Goal: Information Seeking & Learning: Find contact information

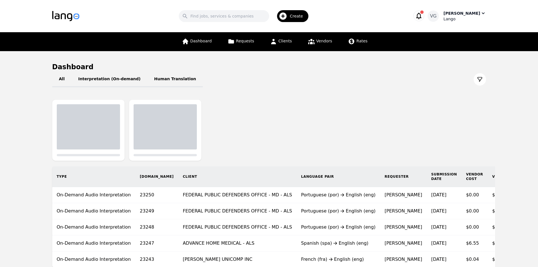
click at [482, 13] on icon "button" at bounding box center [483, 13] width 6 height 6
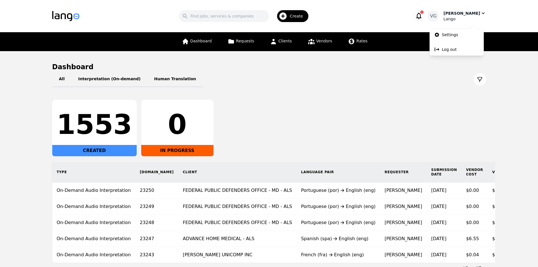
click at [482, 13] on icon "button" at bounding box center [483, 13] width 3 height 2
click at [311, 42] on icon at bounding box center [311, 41] width 7 height 7
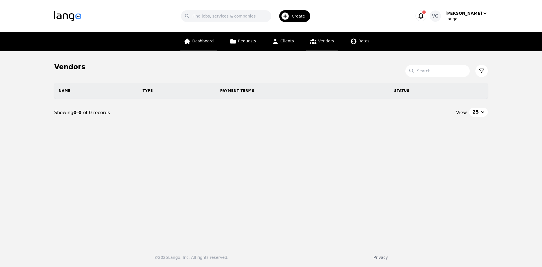
click at [205, 43] on span "Dashboard" at bounding box center [202, 41] width 21 height 5
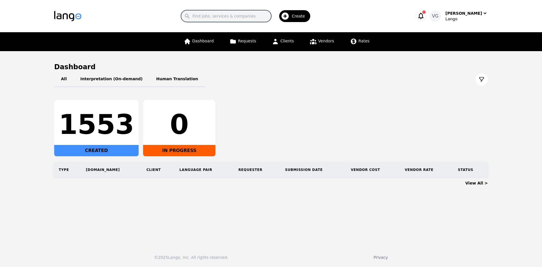
drag, startPoint x: 239, startPoint y: 16, endPoint x: 233, endPoint y: 16, distance: 5.4
click at [239, 16] on input "Search" at bounding box center [226, 16] width 90 height 12
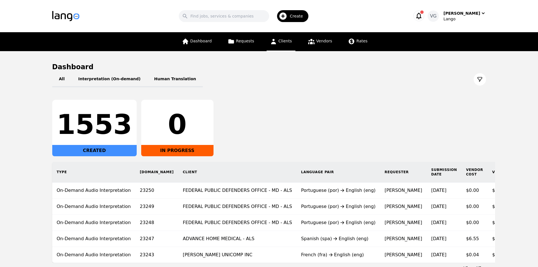
click at [279, 45] on link "Clients" at bounding box center [281, 41] width 29 height 19
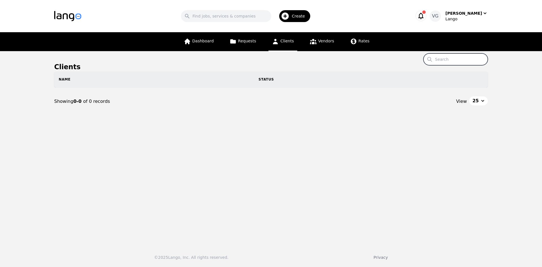
click at [458, 60] on input "Search" at bounding box center [456, 59] width 64 height 12
paste input "[GEOGRAPHIC_DATA] OBESITY SURGERY CENTER"
drag, startPoint x: 470, startPoint y: 58, endPoint x: 506, endPoint y: 64, distance: 36.5
click at [506, 64] on main "Clients Search LONG ISLAND OBESITY SURGERY CENTER Name Status Showing 0-0 of 0 …" at bounding box center [271, 146] width 542 height 190
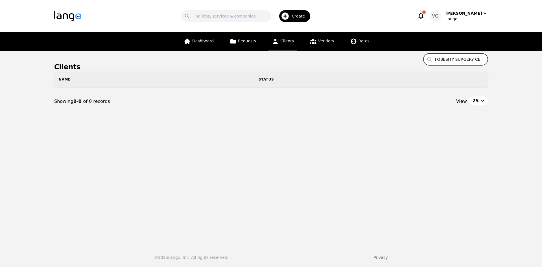
click at [473, 58] on input "[GEOGRAPHIC_DATA] OBESITY SURGERY CENTER" at bounding box center [456, 59] width 64 height 12
drag, startPoint x: 472, startPoint y: 59, endPoint x: 505, endPoint y: 61, distance: 33.3
click at [505, 61] on main "Clients Search LONG ISLAND OBESITY SURGERY CENTER Name Status Showing 0-0 of 0 …" at bounding box center [271, 146] width 542 height 190
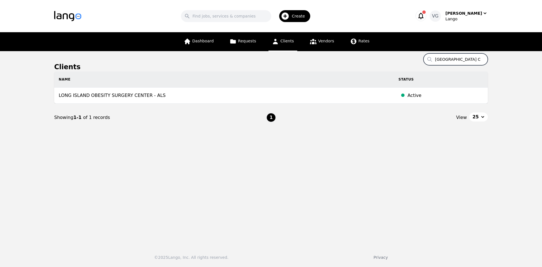
drag, startPoint x: 470, startPoint y: 61, endPoint x: 350, endPoint y: 61, distance: 119.1
click at [350, 61] on main "Clients Search LONG ISLAND OBESITY SURGERY CENTER Name Status LONG ISLAND OBESI…" at bounding box center [271, 146] width 542 height 190
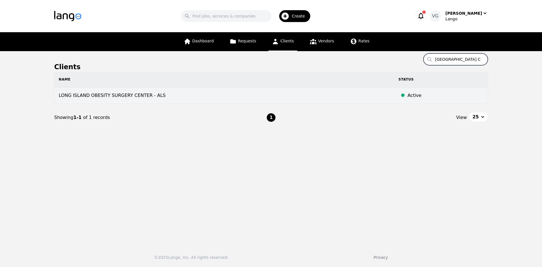
type input "[GEOGRAPHIC_DATA] OBESITY SURGERY CENTER"
click at [121, 100] on td "LONG ISLAND OBESITY SURGERY CENTER - ALS" at bounding box center [224, 96] width 340 height 16
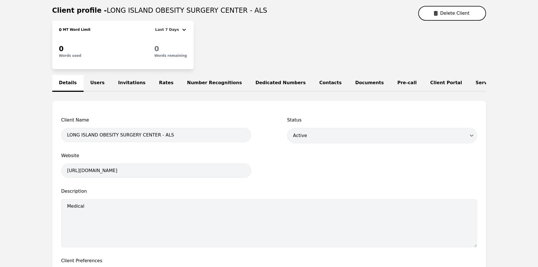
click at [94, 80] on link "Users" at bounding box center [98, 83] width 28 height 17
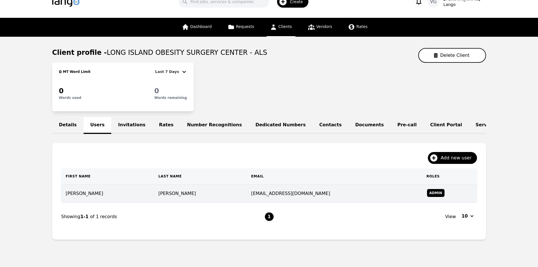
scroll to position [33, 0]
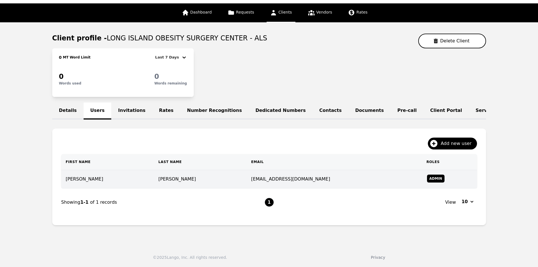
click at [173, 176] on td "[PERSON_NAME]" at bounding box center [200, 179] width 93 height 18
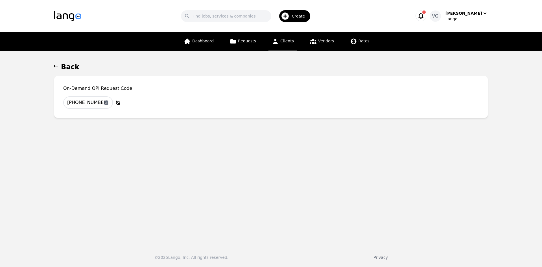
click at [59, 65] on button "Back" at bounding box center [271, 66] width 434 height 9
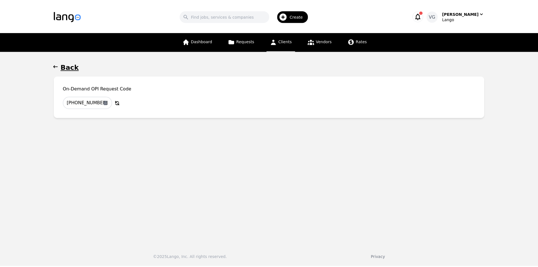
scroll to position [18, 0]
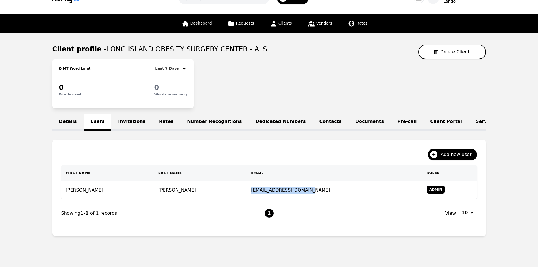
drag, startPoint x: 290, startPoint y: 192, endPoint x: 238, endPoint y: 195, distance: 52.3
click at [246, 196] on td "[EMAIL_ADDRESS][DOMAIN_NAME]" at bounding box center [333, 190] width 175 height 18
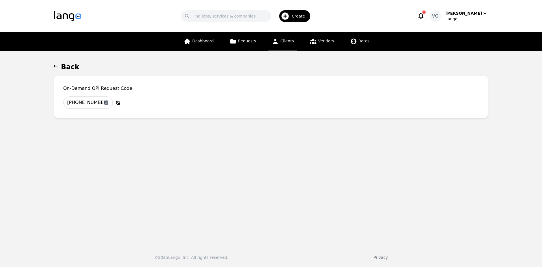
drag, startPoint x: 243, startPoint y: 193, endPoint x: 84, endPoint y: 79, distance: 196.3
click at [169, 172] on main "Back On-Demand OPI Request Code [PHONE_NUMBER] Copy to Clipboard Why Regenerate…" at bounding box center [271, 146] width 542 height 190
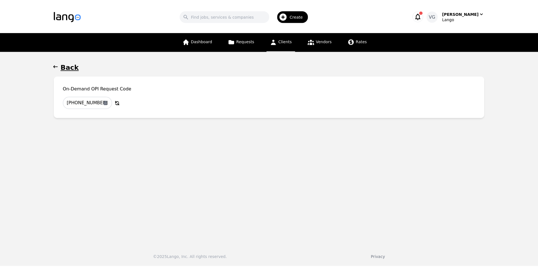
scroll to position [18, 0]
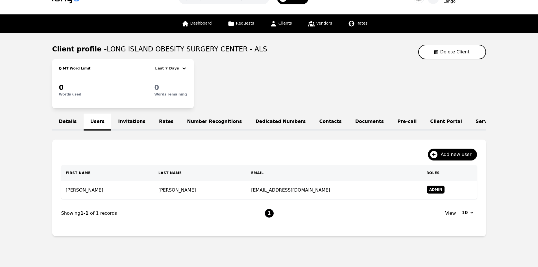
drag, startPoint x: 287, startPoint y: 195, endPoint x: 295, endPoint y: 210, distance: 17.4
click at [294, 214] on div "View 10" at bounding box center [375, 213] width 203 height 10
drag, startPoint x: 295, startPoint y: 193, endPoint x: 187, endPoint y: 221, distance: 111.9
click at [195, 217] on div "First Name Last Name Email Roles [PERSON_NAME] [EMAIL_ADDRESS][DOMAIN_NAME] Adm…" at bounding box center [269, 196] width 416 height 62
drag, startPoint x: 205, startPoint y: 210, endPoint x: 224, endPoint y: 198, distance: 22.0
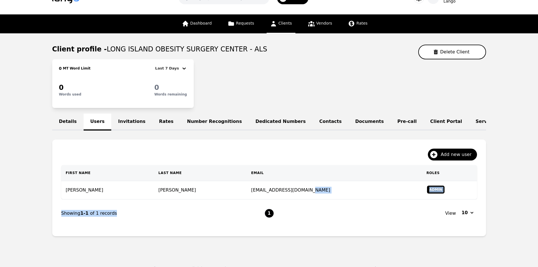
click at [205, 210] on nav "Showing 1-1 of 1 records 1 View 10" at bounding box center [269, 213] width 416 height 28
drag, startPoint x: 233, startPoint y: 195, endPoint x: 297, endPoint y: 202, distance: 64.4
click at [296, 199] on td "[EMAIL_ADDRESS][DOMAIN_NAME]" at bounding box center [333, 190] width 175 height 18
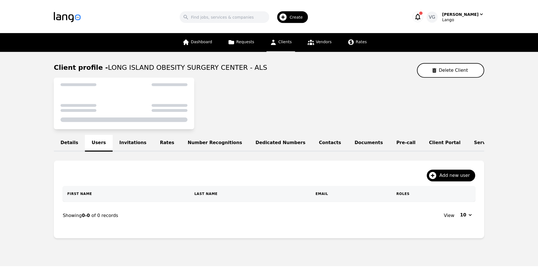
scroll to position [18, 0]
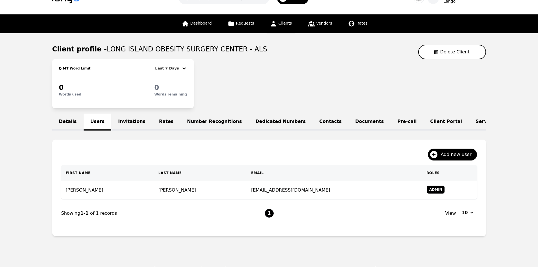
drag, startPoint x: 257, startPoint y: 195, endPoint x: 242, endPoint y: 215, distance: 25.2
click at [242, 215] on div "Showing 1-1 of 1 records" at bounding box center [162, 213] width 203 height 7
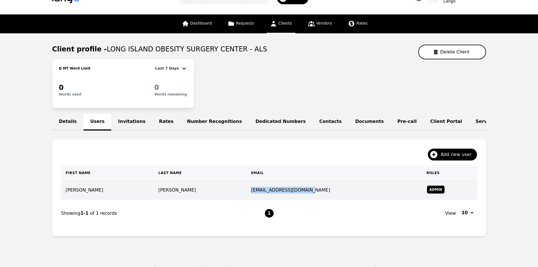
copy td "[EMAIL_ADDRESS][DOMAIN_NAME]"
drag, startPoint x: 236, startPoint y: 193, endPoint x: 287, endPoint y: 193, distance: 50.3
click at [287, 193] on td "[EMAIL_ADDRESS][DOMAIN_NAME]" at bounding box center [333, 190] width 175 height 18
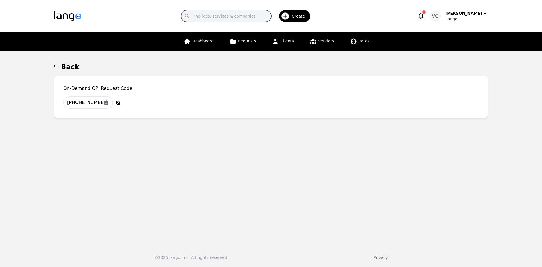
click at [220, 18] on input "Search" at bounding box center [226, 16] width 90 height 12
click at [310, 44] on icon at bounding box center [313, 41] width 6 height 5
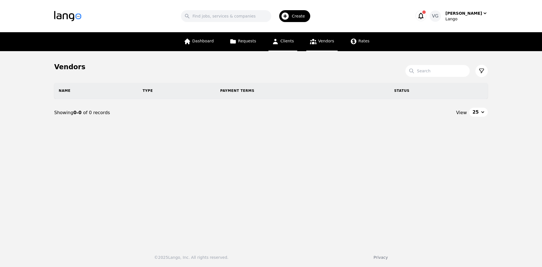
click at [292, 42] on span "Clients" at bounding box center [287, 41] width 14 height 5
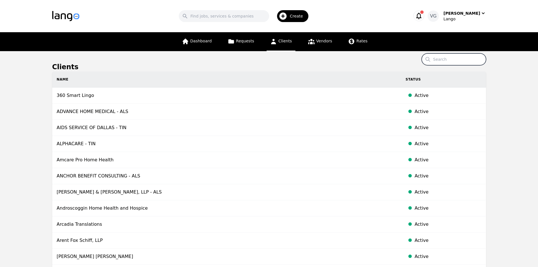
click at [457, 64] on input "Search" at bounding box center [454, 59] width 64 height 12
paste input "PASADENA HUMANE"
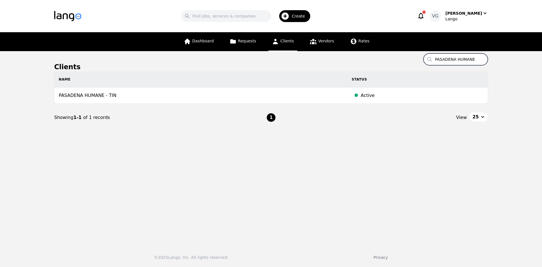
click at [476, 59] on input "PASADENA HUMANE" at bounding box center [456, 59] width 64 height 12
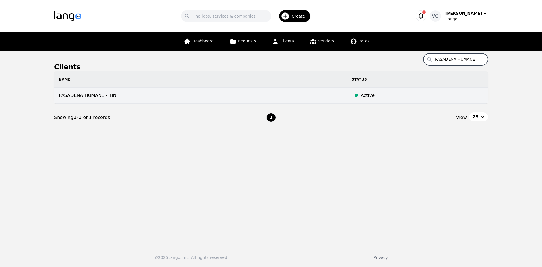
type input "PASADENA HUMANE"
click at [141, 98] on td "PASADENA HUMANE - TIN" at bounding box center [200, 96] width 293 height 16
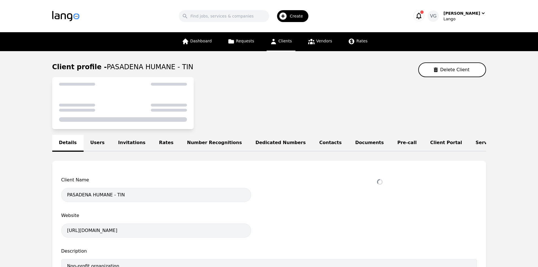
select select "active"
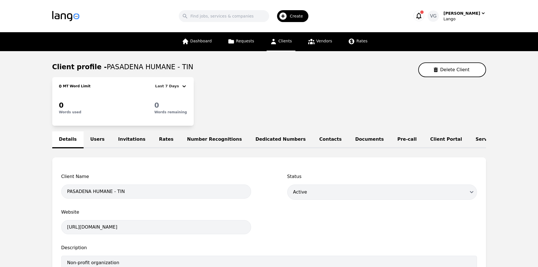
click at [95, 140] on link "Users" at bounding box center [98, 139] width 28 height 17
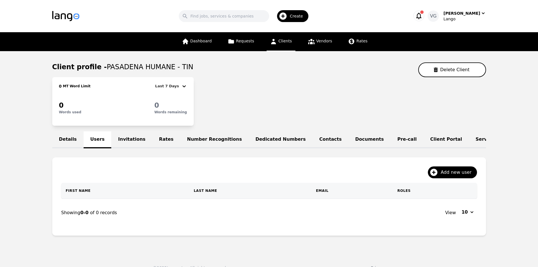
scroll to position [14, 0]
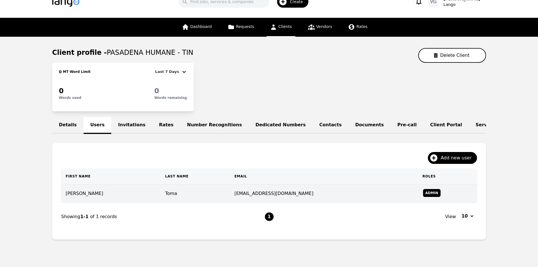
click at [222, 197] on td "Toma" at bounding box center [195, 193] width 69 height 18
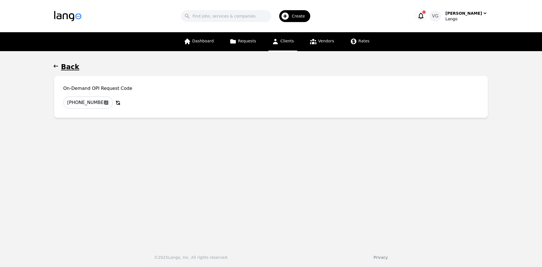
click at [68, 69] on h1 "Back" at bounding box center [70, 66] width 18 height 9
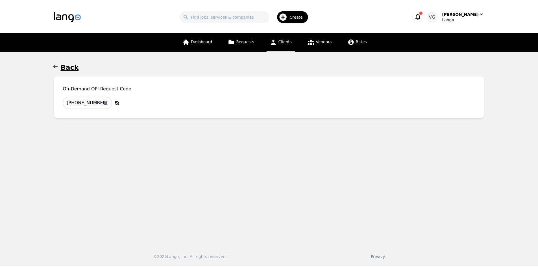
scroll to position [14, 0]
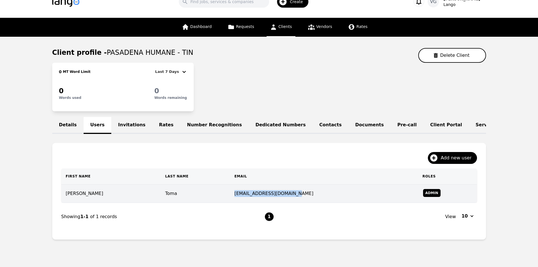
copy td "[EMAIL_ADDRESS][DOMAIN_NAME]"
drag, startPoint x: 242, startPoint y: 198, endPoint x: 285, endPoint y: 198, distance: 43.5
click at [285, 198] on td "[EMAIL_ADDRESS][DOMAIN_NAME]" at bounding box center [324, 193] width 188 height 18
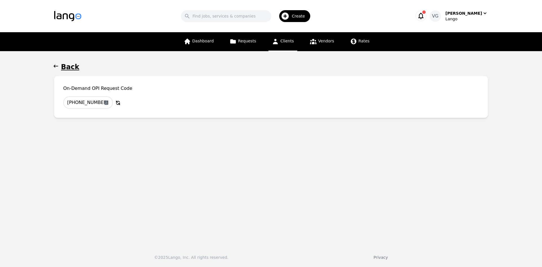
click at [60, 64] on button "Back" at bounding box center [271, 66] width 434 height 9
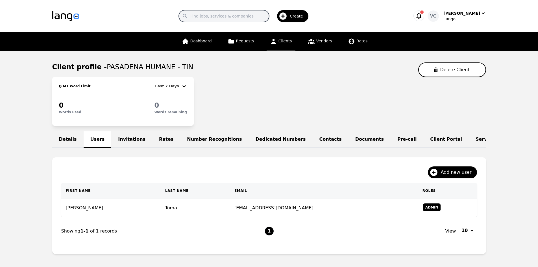
click at [219, 16] on input "Search" at bounding box center [224, 16] width 90 height 12
paste input "FRANKLIN COUNTY BOARD OF DD"
type input "FRANKLIN COUNTY BOARD OF DD"
click at [287, 39] on span "Clients" at bounding box center [285, 41] width 14 height 5
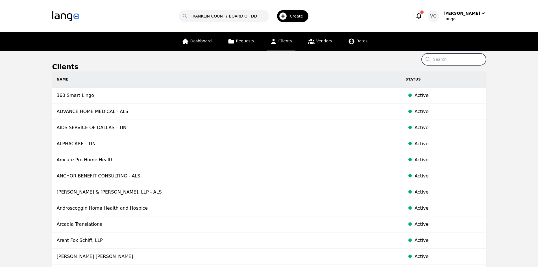
click at [445, 59] on input "Search" at bounding box center [454, 59] width 64 height 12
paste input "FRANKLIN COUNTY BOARD OF DD"
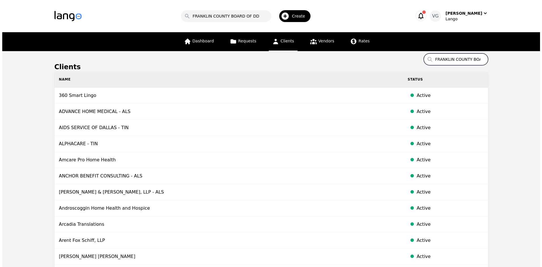
scroll to position [0, 20]
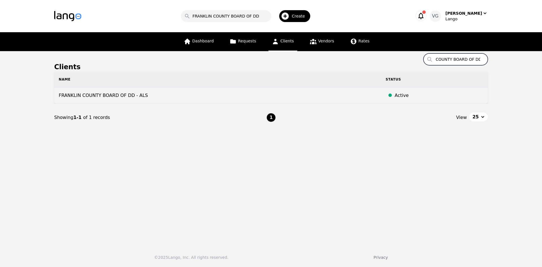
type input "FRANKLIN COUNTY BOARD OF DD"
click at [140, 91] on td "FRANKLIN COUNTY BOARD OF DD - ALS" at bounding box center [217, 96] width 327 height 16
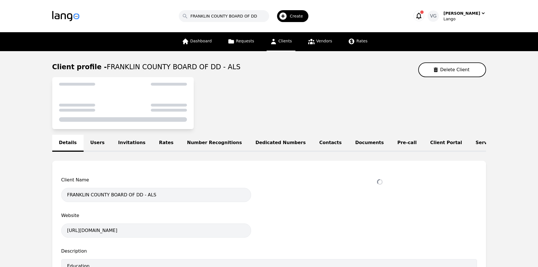
select select "active"
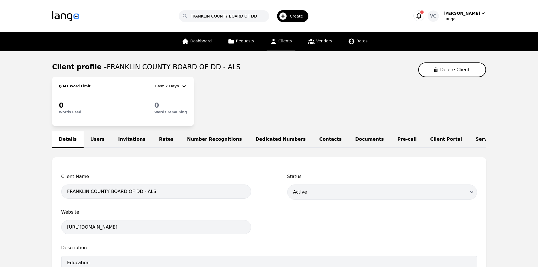
click at [100, 138] on link "Users" at bounding box center [98, 139] width 28 height 17
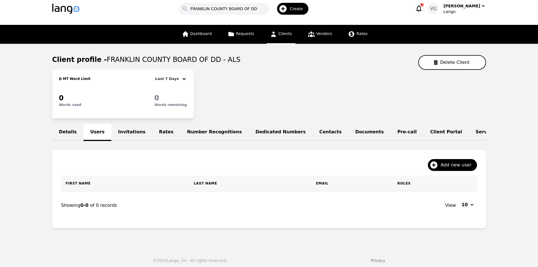
scroll to position [14, 0]
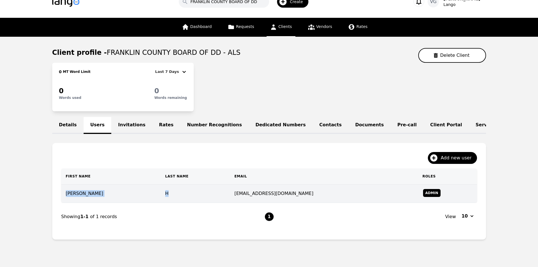
copy tr "[PERSON_NAME]"
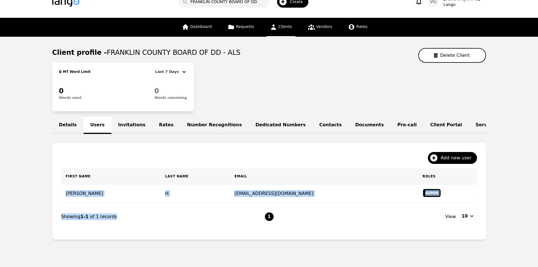
drag, startPoint x: 68, startPoint y: 198, endPoint x: 122, endPoint y: 251, distance: 74.9
click at [137, 250] on main "Client profile - FRANKLIN COUNTY BOARD OF DD - ALS Delete Client 0 MT Word Limi…" at bounding box center [269, 146] width 538 height 219
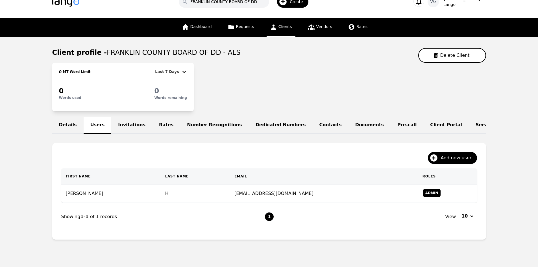
click at [295, 213] on nav "Showing 1-1 of 1 records 1 View 10" at bounding box center [269, 217] width 416 height 28
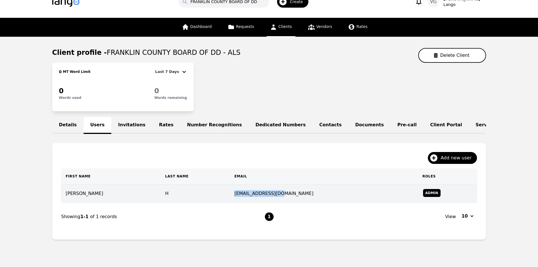
copy td "[EMAIL_ADDRESS][DOMAIN_NAME]"
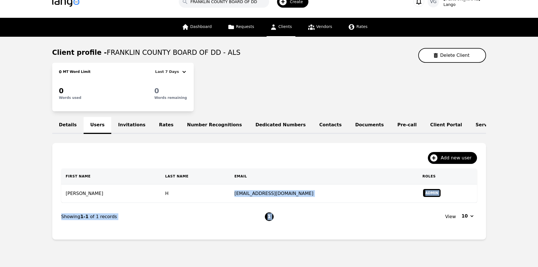
scroll to position [33, 0]
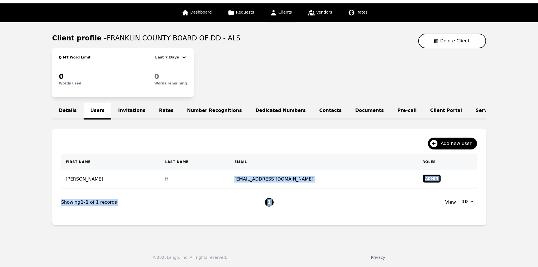
drag, startPoint x: 241, startPoint y: 196, endPoint x: 287, endPoint y: 271, distance: 87.5
click at [287, 238] on html "Search FRANKLIN COUNTY BOARD OF DD Create [PERSON_NAME] Gjochi Lango Dashboard …" at bounding box center [269, 104] width 538 height 267
click at [256, 251] on div "© 2025 Lango, Inc. All rights reserved. Privacy" at bounding box center [269, 254] width 538 height 26
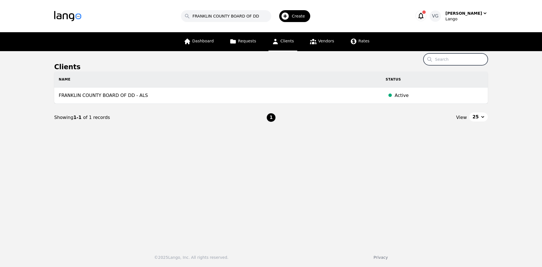
click at [449, 58] on input "Search" at bounding box center [456, 59] width 64 height 12
paste input "S"
click at [459, 59] on input "Search" at bounding box center [456, 59] width 64 height 12
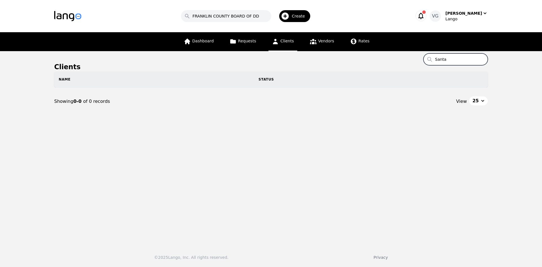
click at [461, 58] on input "Santa" at bounding box center [456, 59] width 64 height 12
type input "SANTA [PERSON_NAME] COMMUNITY SERVICES"
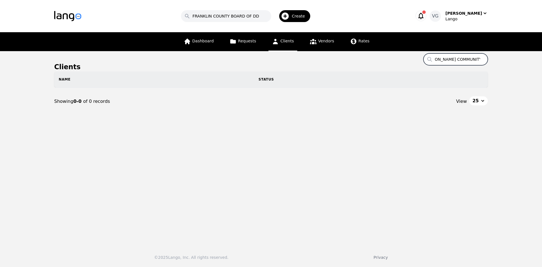
drag, startPoint x: 474, startPoint y: 58, endPoint x: 499, endPoint y: 58, distance: 25.1
click at [499, 58] on main "Clients Search SANTA [PERSON_NAME] COMMUNITY SERVICES Name Status Showing 0-0 o…" at bounding box center [271, 146] width 542 height 190
click at [472, 58] on input "SANTA [PERSON_NAME] COMMUNITY SERVICES" at bounding box center [456, 59] width 64 height 12
drag, startPoint x: 472, startPoint y: 58, endPoint x: 396, endPoint y: 54, distance: 75.2
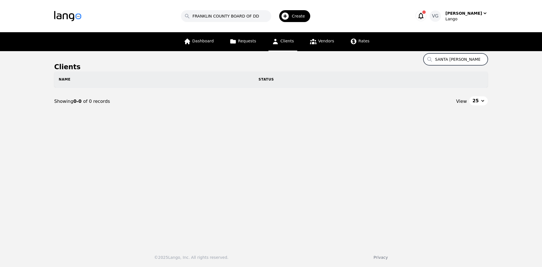
click at [396, 54] on main "Clients Search SANTA [PERSON_NAME] COMMUNITY SERVICES Name Status Showing 0-0 o…" at bounding box center [271, 146] width 542 height 190
click at [453, 60] on input "SANTA [PERSON_NAME] COMMUNITY SERVICES" at bounding box center [456, 59] width 64 height 12
drag, startPoint x: 221, startPoint y: 9, endPoint x: 223, endPoint y: 20, distance: 11.0
click at [221, 10] on div "Search FRANKLIN COUNTY BOARD OF DD Create" at bounding box center [247, 16] width 314 height 16
click at [223, 20] on input "FRANKLIN COUNTY BOARD OF DD" at bounding box center [226, 16] width 90 height 12
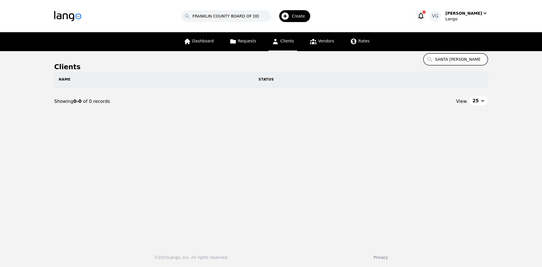
click at [445, 60] on input "SANTA [PERSON_NAME] COMMUNITY SERVICES" at bounding box center [456, 59] width 64 height 12
drag, startPoint x: 445, startPoint y: 60, endPoint x: 448, endPoint y: 55, distance: 6.3
click at [446, 59] on input "SANTA [PERSON_NAME] COMMUNITY SERVICES" at bounding box center [456, 59] width 64 height 12
paste input "Biddeford Saco [GEOGRAPHIC_DATA] Transit"
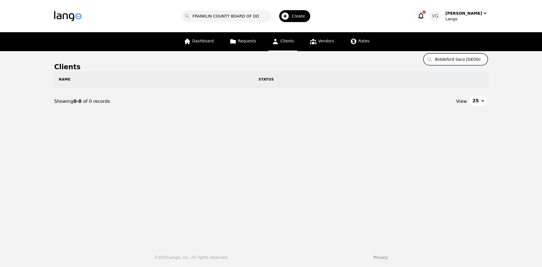
scroll to position [0, 32]
type input "Biddeford Saco [GEOGRAPHIC_DATA] Transit"
drag, startPoint x: 250, startPoint y: 12, endPoint x: 166, endPoint y: 11, distance: 84.4
click at [159, 11] on div "Search FRANKLIN COUNTY BOARD OF DD Create" at bounding box center [247, 16] width 314 height 16
click at [438, 165] on main "Clients Search Biddeford Saco [GEOGRAPHIC_DATA] Transit Name Status Showing 0-0…" at bounding box center [271, 146] width 542 height 190
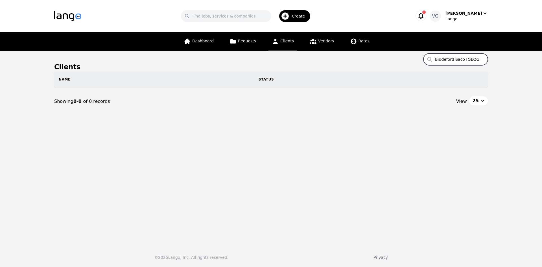
click at [477, 56] on input "Biddeford Saco [GEOGRAPHIC_DATA] Transit" at bounding box center [456, 59] width 64 height 12
click at [474, 58] on input "Biddeford Saco [GEOGRAPHIC_DATA] Transit" at bounding box center [456, 59] width 64 height 12
drag, startPoint x: 474, startPoint y: 58, endPoint x: 423, endPoint y: 59, distance: 51.7
click at [412, 59] on main "Clients Search Biddeford Saco [GEOGRAPHIC_DATA] Transit Name Status Showing 0-0…" at bounding box center [271, 146] width 542 height 190
click at [446, 57] on input "Biddeford Saco [GEOGRAPHIC_DATA] Transit" at bounding box center [456, 59] width 64 height 12
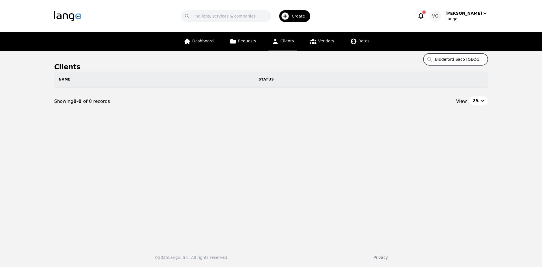
click at [446, 57] on input "Biddeford Saco [GEOGRAPHIC_DATA] Transit" at bounding box center [456, 59] width 64 height 12
type input "b"
drag, startPoint x: 460, startPoint y: 60, endPoint x: 505, endPoint y: 59, distance: 44.9
click at [505, 59] on main "Clients Search BIDDEFORD Name Status Showing 0-0 of 0 records View 25" at bounding box center [271, 146] width 542 height 190
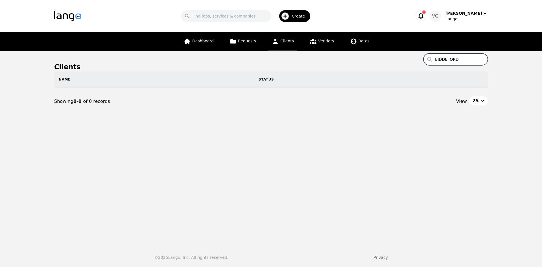
type input "BIDDEFORD"
click at [457, 62] on input "BIDDEFORD" at bounding box center [456, 59] width 64 height 12
paste input "Biddeford Saco [GEOGRAPHIC_DATA] Transit"
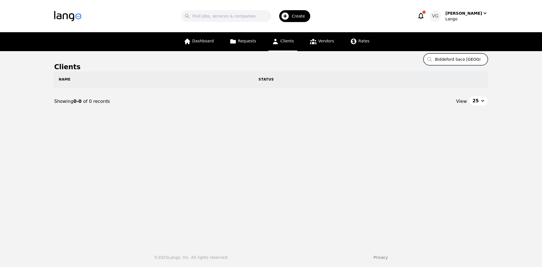
scroll to position [0, 32]
drag, startPoint x: 479, startPoint y: 59, endPoint x: 433, endPoint y: 60, distance: 46.0
click at [429, 58] on input "Biddeford Saco [GEOGRAPHIC_DATA] Transit" at bounding box center [456, 59] width 64 height 12
click at [444, 60] on input "Biddeford Saco [GEOGRAPHIC_DATA] Transit" at bounding box center [456, 59] width 64 height 12
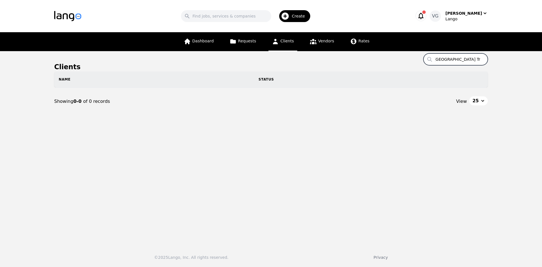
drag, startPoint x: 444, startPoint y: 60, endPoint x: 505, endPoint y: 60, distance: 61.6
click at [505, 60] on main "Clients Search Biddeford Saco [GEOGRAPHIC_DATA] Transit Name Status Showing 0-0…" at bounding box center [271, 146] width 542 height 190
paste input "IDDEFORD [GEOGRAPHIC_DATA] TRANSIT"
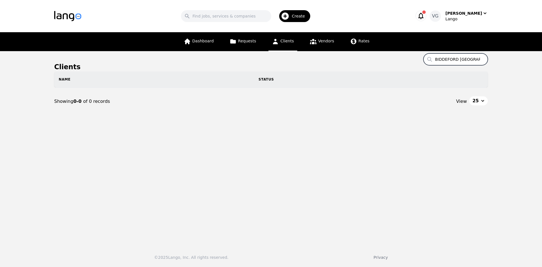
drag, startPoint x: 473, startPoint y: 58, endPoint x: 435, endPoint y: 56, distance: 37.9
click at [382, 56] on main "Clients Search BIDDEFORD SACO OLD ORCHARD BEACH TRANSIT Name Status Showing 0-0…" at bounding box center [271, 146] width 542 height 190
click at [453, 56] on input "BIDDEFORD [GEOGRAPHIC_DATA] TRANSIT" at bounding box center [456, 59] width 64 height 12
drag, startPoint x: 453, startPoint y: 56, endPoint x: 509, endPoint y: 58, distance: 55.4
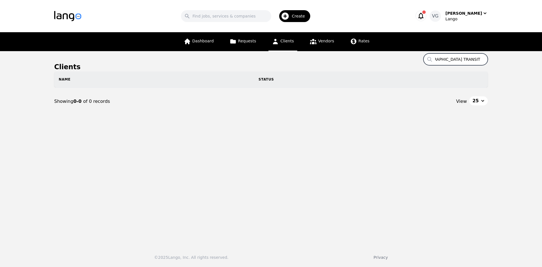
click at [509, 58] on main "Clients Search BIDDEFORD SACO OLD ORCHARD BEACH TRANSIT Name Status Showing 0-0…" at bounding box center [271, 146] width 542 height 190
click at [465, 58] on input "BIDDEFORD [GEOGRAPHIC_DATA] TRANSIT" at bounding box center [456, 59] width 64 height 12
drag, startPoint x: 461, startPoint y: 59, endPoint x: 389, endPoint y: 56, distance: 72.3
click at [389, 56] on main "Clients Search BIDDEFORD SACO OLD ORCHARD BEACH TRANSIT Name Status Showing 0-0…" at bounding box center [271, 146] width 542 height 190
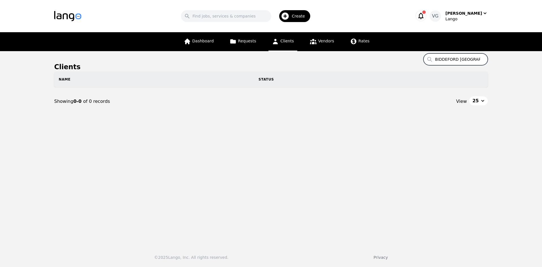
click at [454, 58] on input "BIDDEFORD [GEOGRAPHIC_DATA] TRANSIT" at bounding box center [456, 59] width 64 height 12
click at [460, 58] on input "BIDDEFORD [GEOGRAPHIC_DATA] TRANSIT" at bounding box center [456, 59] width 64 height 12
click at [463, 58] on input "BIDDEFORD [GEOGRAPHIC_DATA] TRANSIT" at bounding box center [456, 59] width 64 height 12
drag, startPoint x: 470, startPoint y: 58, endPoint x: 522, endPoint y: 56, distance: 52.3
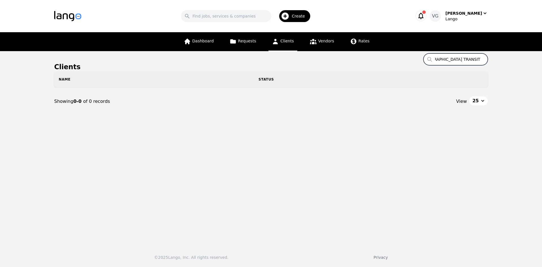
click at [523, 56] on main "Clients Search BIDDEFORD SACO OLD ORCHARD BEACH TRANSIT Name Status Showing 0-0…" at bounding box center [271, 146] width 542 height 190
click at [478, 59] on input "BIDDEFORD [GEOGRAPHIC_DATA] TRANSIT" at bounding box center [456, 59] width 64 height 12
click at [480, 58] on input "BIDDEFORD [GEOGRAPHIC_DATA] TRANSIT" at bounding box center [456, 59] width 64 height 12
drag, startPoint x: 480, startPoint y: 58, endPoint x: 484, endPoint y: 58, distance: 4.0
click at [484, 58] on input "BIDDEFORD [GEOGRAPHIC_DATA] TRANSIT" at bounding box center [456, 59] width 64 height 12
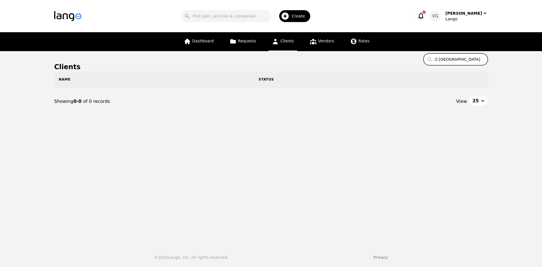
scroll to position [0, 33]
type input "B"
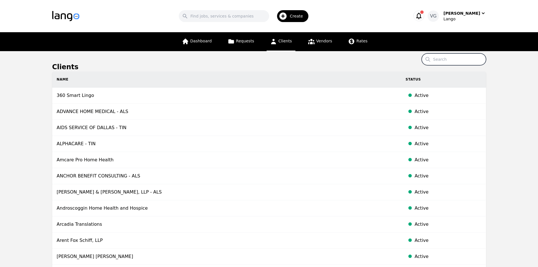
click at [464, 61] on input "Search" at bounding box center [454, 59] width 64 height 12
paste input "[GEOGRAPHIC_DATA]"
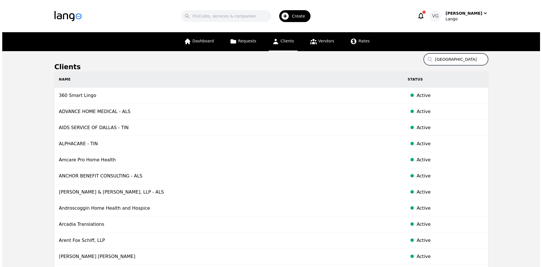
scroll to position [0, 39]
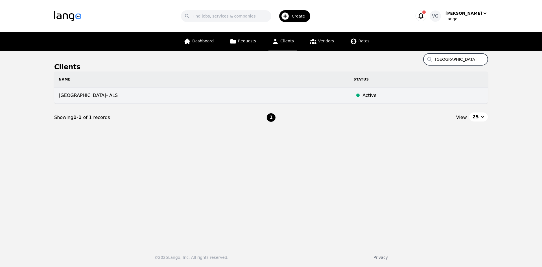
type input "[GEOGRAPHIC_DATA]"
click at [156, 95] on td "[GEOGRAPHIC_DATA]- ALS" at bounding box center [201, 96] width 295 height 16
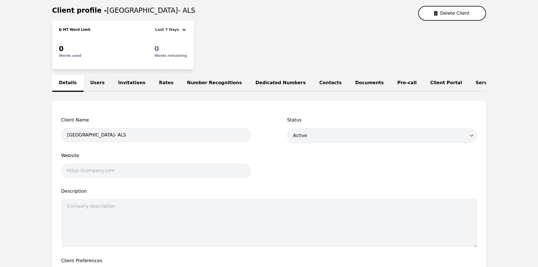
click at [95, 81] on link "Users" at bounding box center [98, 83] width 28 height 17
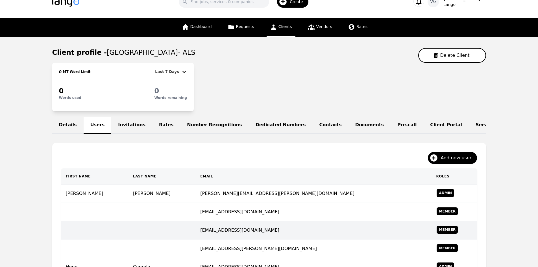
scroll to position [56, 0]
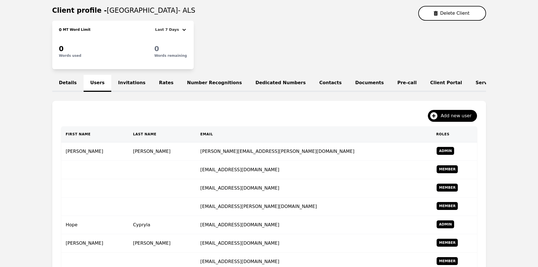
drag, startPoint x: 60, startPoint y: 152, endPoint x: 47, endPoint y: 158, distance: 14.0
click at [47, 158] on main "Client profile - [GEOGRAPHIC_DATA] CHILD DEVELOPMENT CENTER- ALS Delete Client …" at bounding box center [269, 187] width 538 height 384
click at [46, 158] on main "Client profile - [GEOGRAPHIC_DATA] CHILD DEVELOPMENT CENTER- ALS Delete Client …" at bounding box center [269, 187] width 538 height 384
drag, startPoint x: 60, startPoint y: 156, endPoint x: 51, endPoint y: 156, distance: 8.2
click at [64, 156] on div "First Name Last Name Email Roles [PERSON_NAME] [PERSON_NAME][EMAIL_ADDRESS][PER…" at bounding box center [269, 226] width 434 height 200
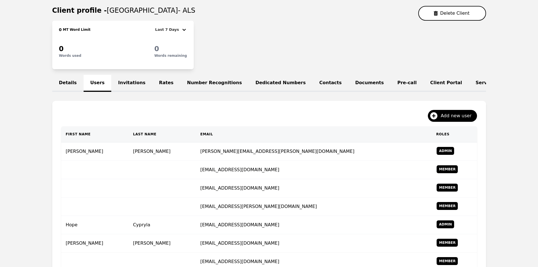
click at [48, 156] on main "Client profile - [GEOGRAPHIC_DATA] CHILD DEVELOPMENT CENTER- ALS Delete Client …" at bounding box center [269, 187] width 538 height 384
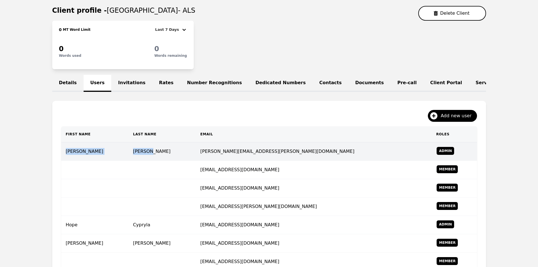
copy tr "[PERSON_NAME]"
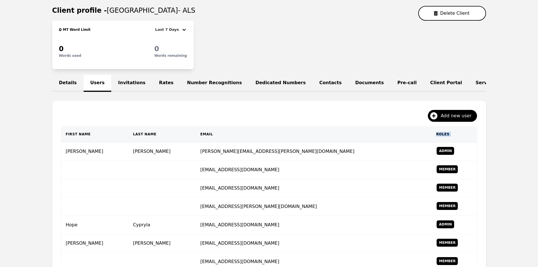
drag, startPoint x: 67, startPoint y: 156, endPoint x: 0, endPoint y: 131, distance: 71.5
click at [0, 133] on main "Client profile - [GEOGRAPHIC_DATA] CHILD DEVELOPMENT CENTER- ALS Delete Client …" at bounding box center [269, 187] width 538 height 384
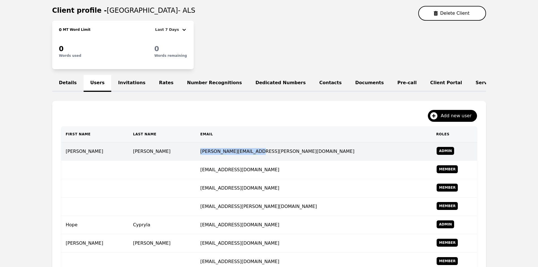
copy td "[PERSON_NAME][EMAIL_ADDRESS][PERSON_NAME][DOMAIN_NAME]"
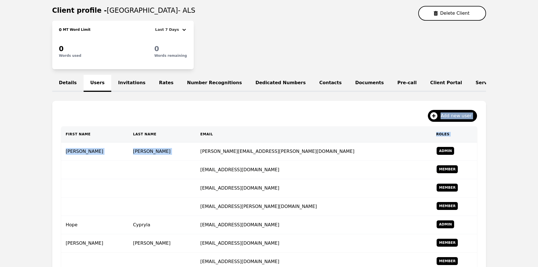
drag, startPoint x: 217, startPoint y: 155, endPoint x: 270, endPoint y: 64, distance: 105.9
click at [273, 105] on div "Add new user First Name Last Name Email Roles [PERSON_NAME] [PERSON_NAME][EMAIL…" at bounding box center [269, 232] width 434 height 262
drag, startPoint x: 270, startPoint y: 35, endPoint x: 227, endPoint y: 31, distance: 42.5
click at [267, 35] on div "0 MT Word Limit Last 7 Days 0 Words used 0 Words remaining" at bounding box center [269, 45] width 434 height 49
